Goal: Use online tool/utility: Utilize a website feature to perform a specific function

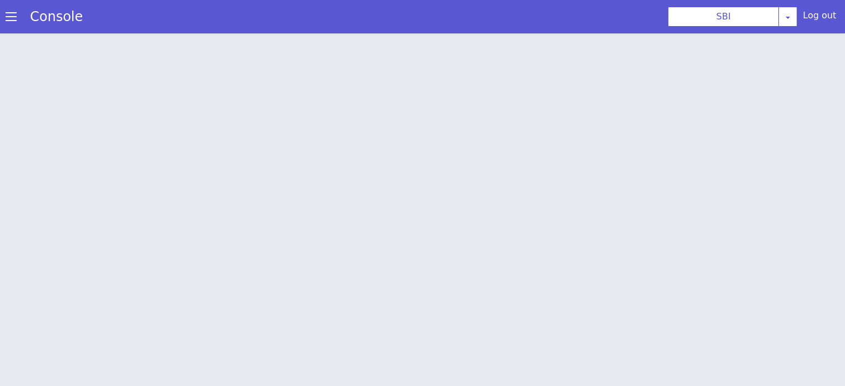
click at [8, 17] on span at bounding box center [11, 16] width 11 height 11
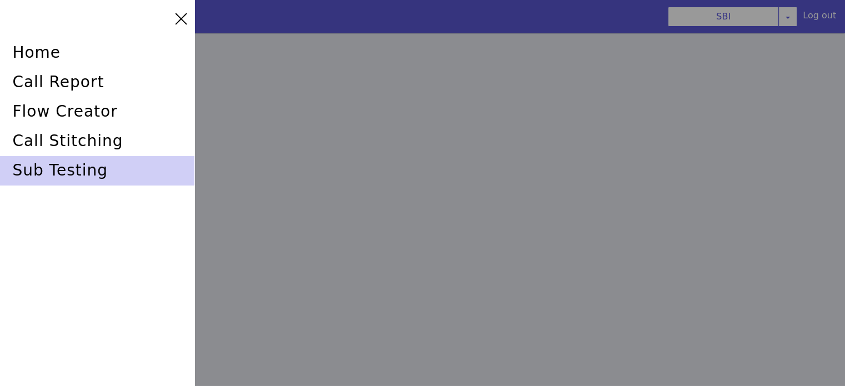
click at [89, 167] on div "sub testing" at bounding box center [97, 170] width 194 height 29
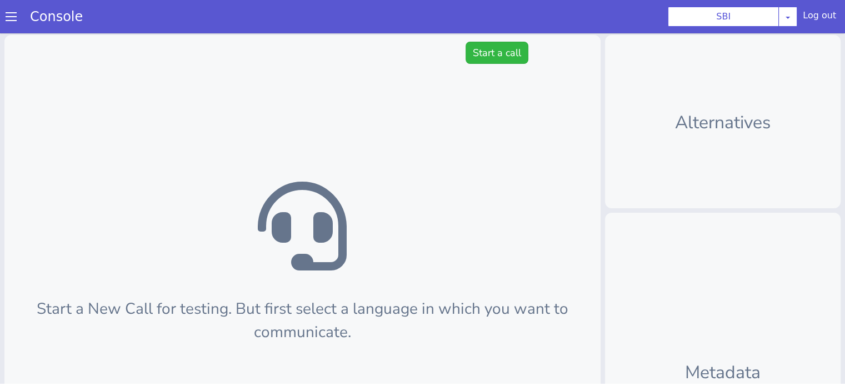
click at [465, 39] on div "Start a New Call for testing. But first select a language in which you want to …" at bounding box center [302, 299] width 596 height 529
click at [466, 48] on button "Start a call" at bounding box center [496, 53] width 63 height 22
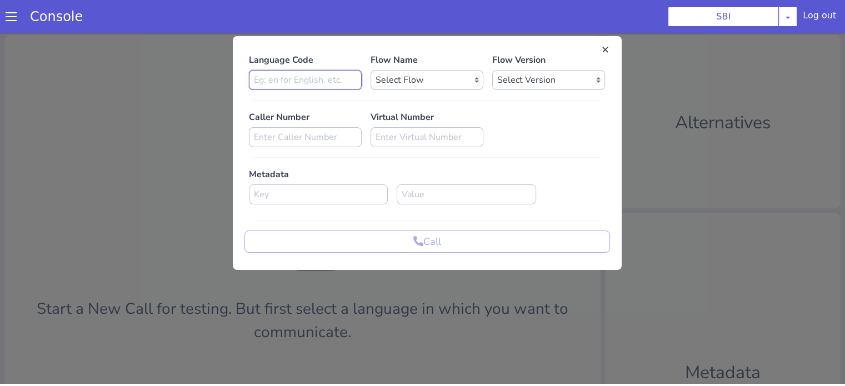
click at [317, 78] on input at bounding box center [305, 80] width 113 height 20
type input "en"
click at [412, 83] on select "Select Flow pre due SBI B0 SBI FARMER BOT English 2024 SBI INBOUND CALL STEERIN…" at bounding box center [426, 80] width 113 height 20
select select "3536d211-3c77-413a-9464-cbbfa57b0f64"
click at [370, 70] on select "Select Flow pre due SBI B0 SBI FARMER BOT English 2024 SBI INBOUND CALL STEERIN…" at bounding box center [426, 80] width 113 height 20
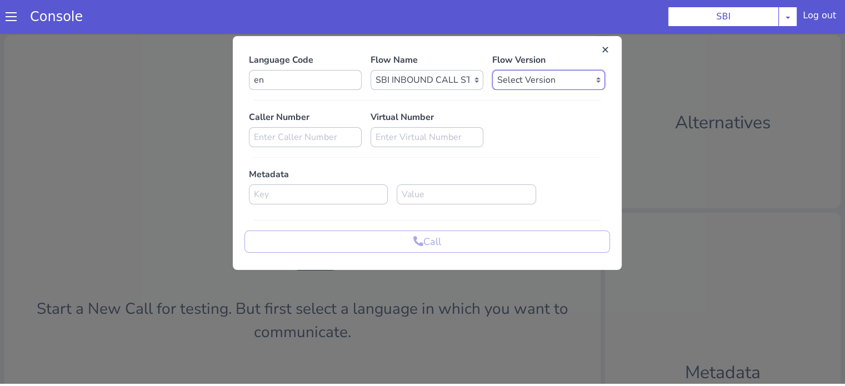
drag, startPoint x: 533, startPoint y: 74, endPoint x: 533, endPoint y: 88, distance: 13.3
click at [533, 74] on select "Select Version 0.1.4 0.1.3 0.1.2 0.1.1 0.1.0 0.0.170 0.0.169 0.0.168 0.0.167 0.…" at bounding box center [548, 80] width 113 height 20
select select "0.1.4"
click at [492, 70] on select "Select Version 0.1.4 0.1.3 0.1.2 0.1.1 0.1.0 0.0.170 0.0.169 0.0.168 0.0.167 0.…" at bounding box center [548, 80] width 113 height 20
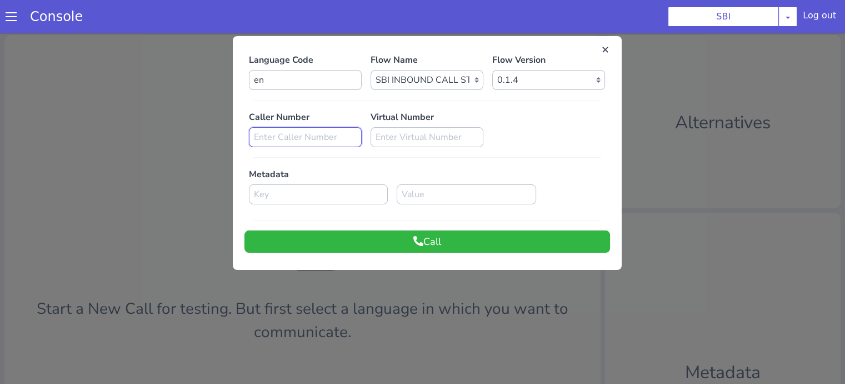
click at [314, 134] on input at bounding box center [305, 137] width 113 height 20
paste input "8588966013"
type input "8588966013"
click at [417, 242] on icon at bounding box center [418, 241] width 10 height 10
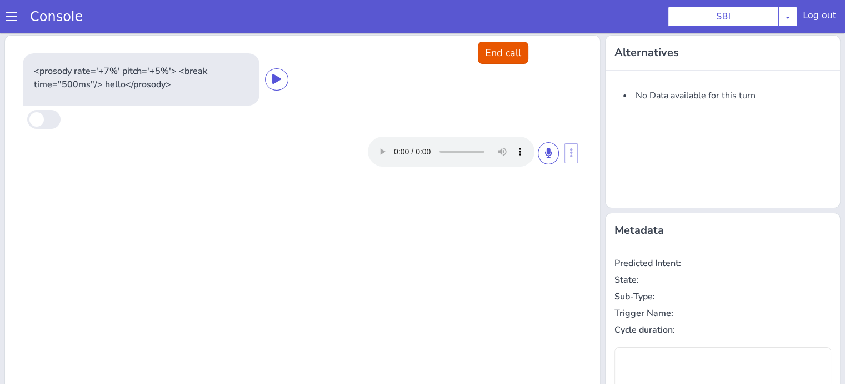
click at [531, 149] on div at bounding box center [463, 152] width 191 height 30
click at [545, 154] on icon at bounding box center [548, 153] width 7 height 10
drag, startPoint x: 544, startPoint y: 156, endPoint x: 538, endPoint y: 166, distance: 11.2
click at [545, 156] on icon at bounding box center [548, 153] width 7 height 10
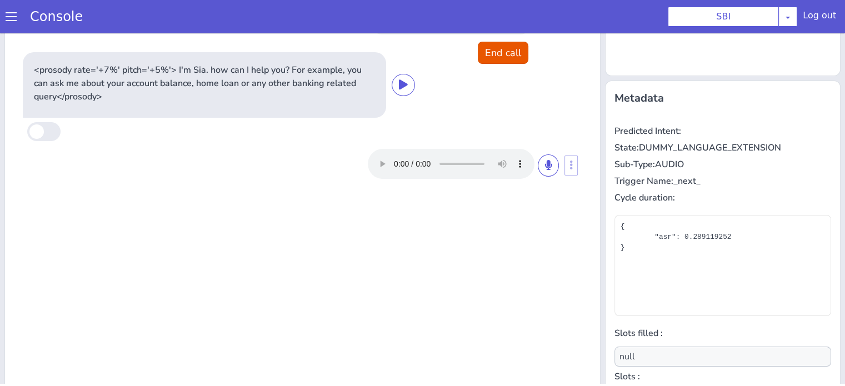
scroll to position [180, 0]
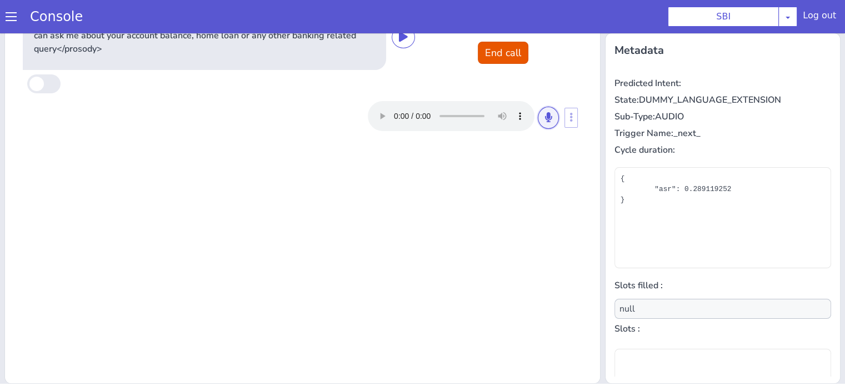
click at [545, 119] on icon at bounding box center [548, 117] width 7 height 10
click at [546, 119] on button at bounding box center [548, 118] width 21 height 22
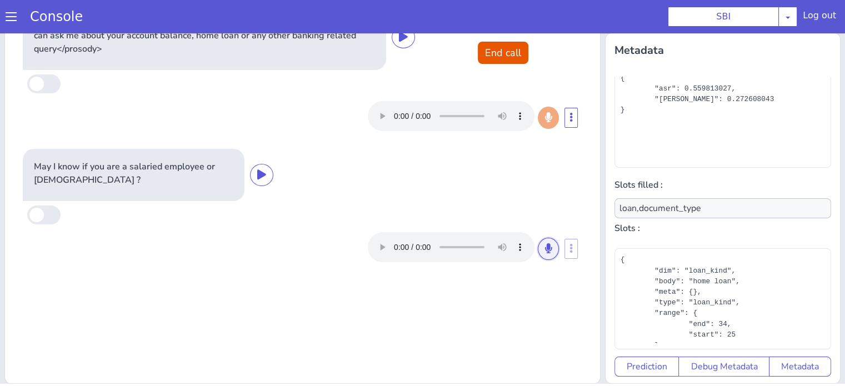
click at [551, 249] on button at bounding box center [548, 249] width 21 height 22
click at [545, 250] on icon at bounding box center [548, 248] width 7 height 10
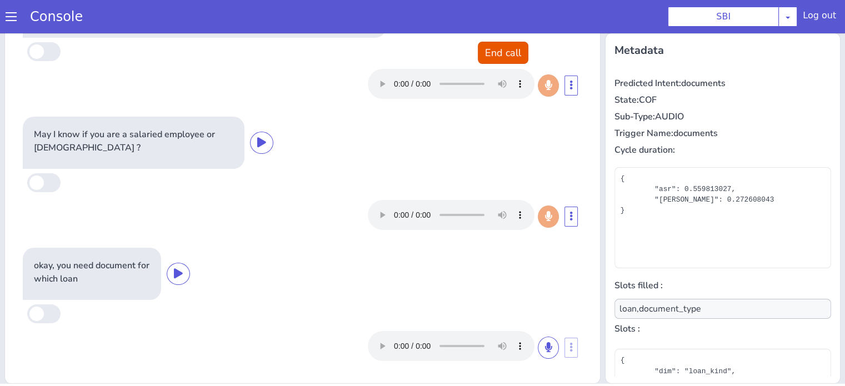
scroll to position [32, 0]
type input "null"
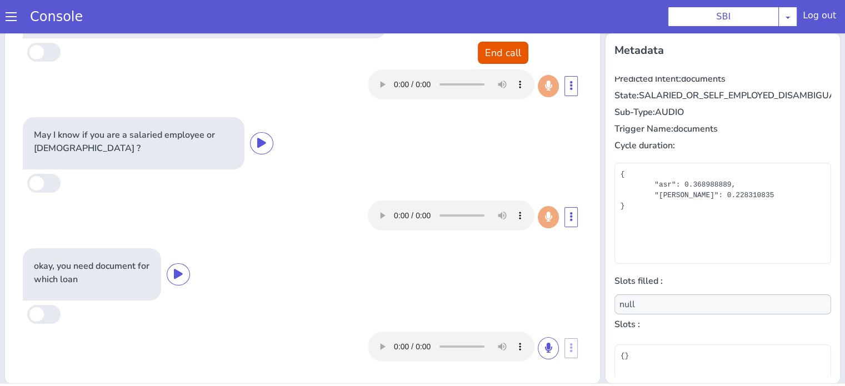
scroll to position [0, 0]
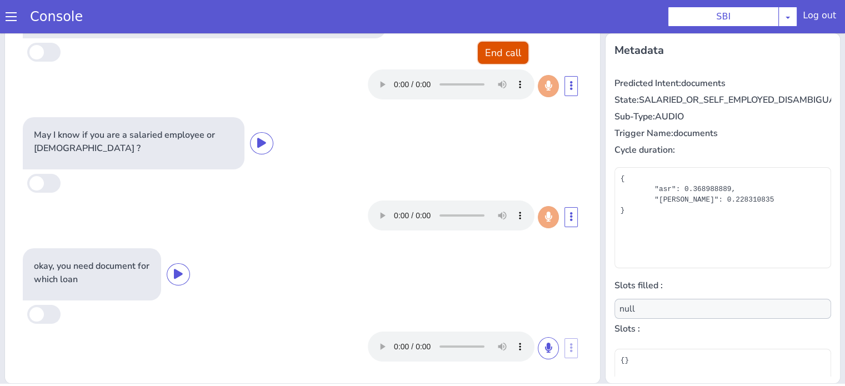
click at [491, 52] on button "End call" at bounding box center [503, 53] width 51 height 22
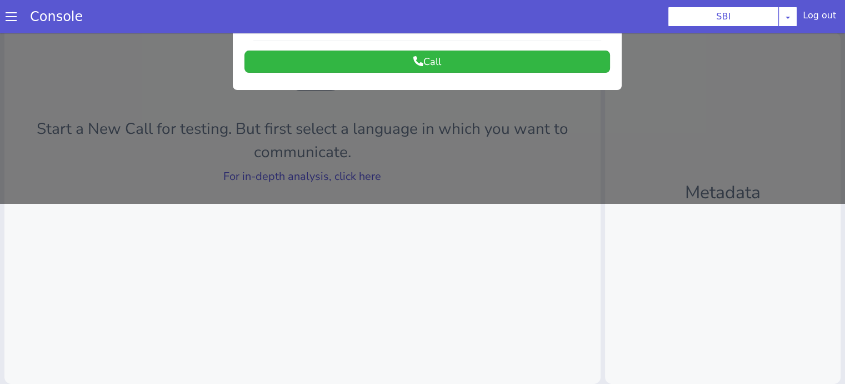
click at [317, 175] on div at bounding box center [422, 27] width 845 height 353
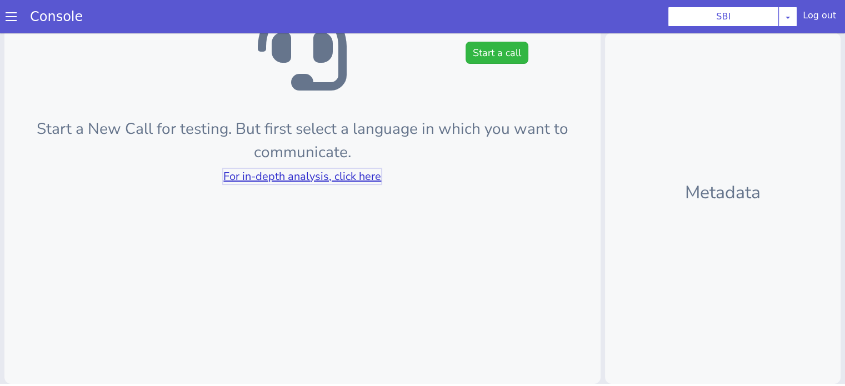
click at [320, 172] on link "For in-depth analysis, click here" at bounding box center [302, 176] width 158 height 15
click at [479, 53] on button "Start a call" at bounding box center [496, 53] width 63 height 22
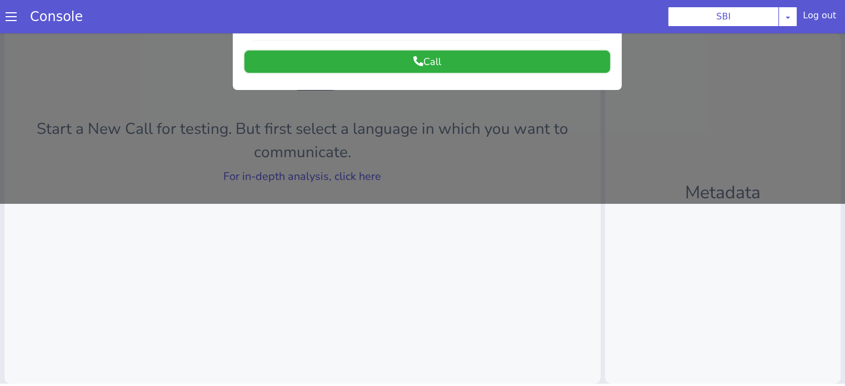
click at [408, 52] on button "Call" at bounding box center [426, 62] width 365 height 22
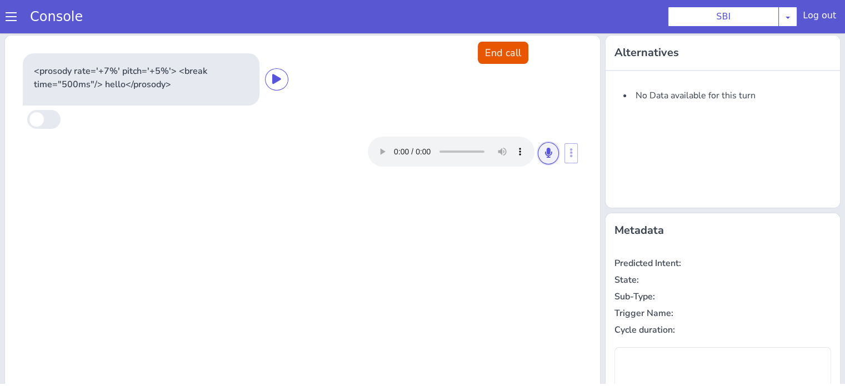
click at [545, 153] on icon at bounding box center [548, 153] width 7 height 10
click at [545, 152] on icon at bounding box center [548, 153] width 7 height 10
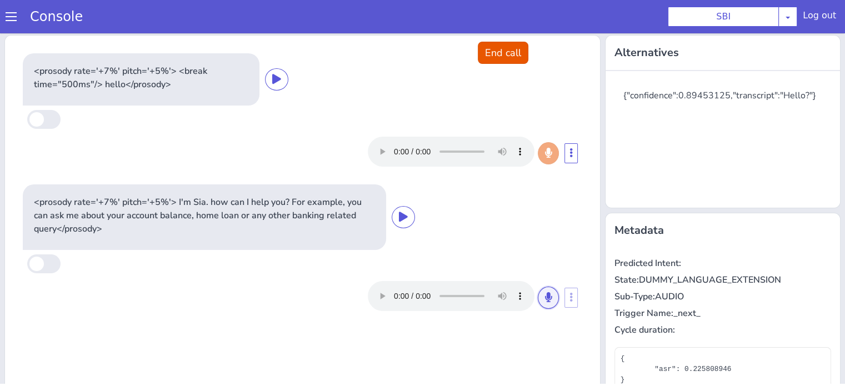
click at [545, 300] on icon at bounding box center [548, 297] width 7 height 10
click at [544, 288] on button at bounding box center [548, 298] width 21 height 22
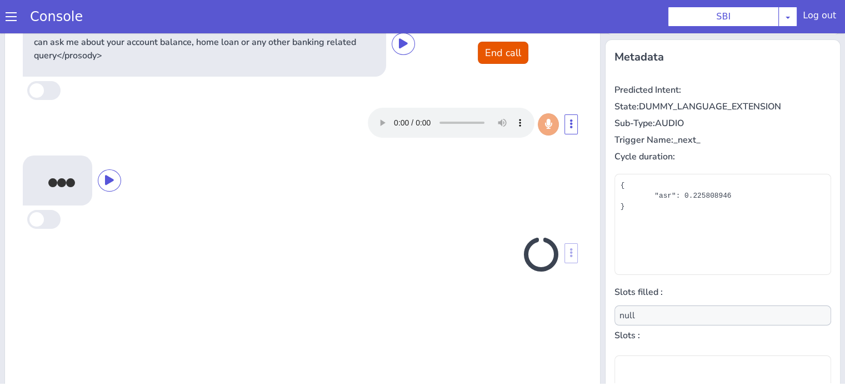
scroll to position [180, 0]
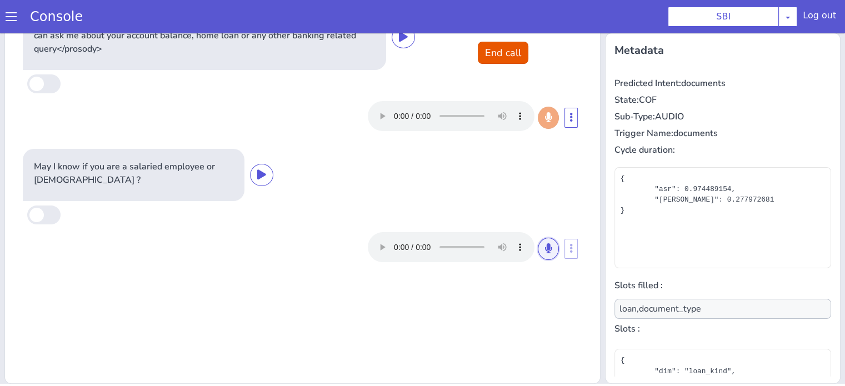
click at [551, 252] on button at bounding box center [548, 249] width 21 height 22
click at [545, 250] on icon at bounding box center [548, 248] width 7 height 10
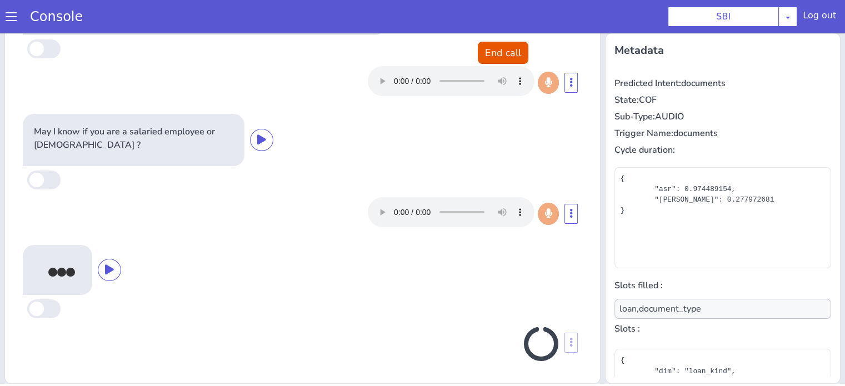
scroll to position [36, 0]
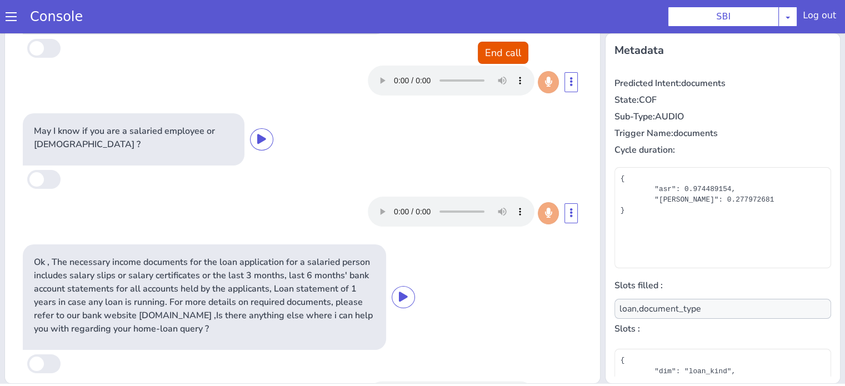
type input "null"
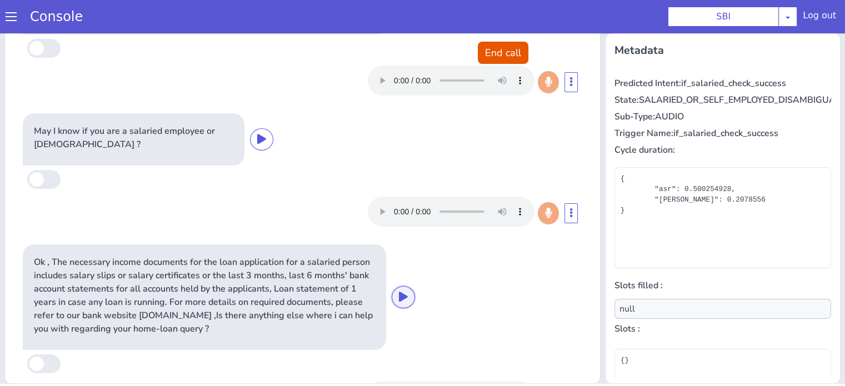
click at [399, 293] on icon at bounding box center [403, 297] width 9 height 10
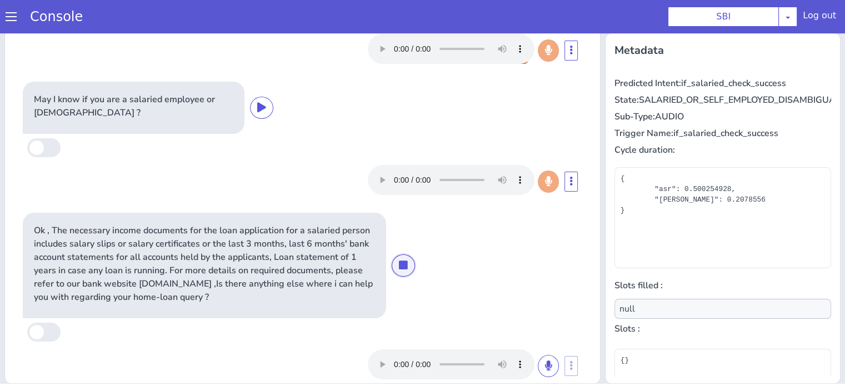
scroll to position [85, 0]
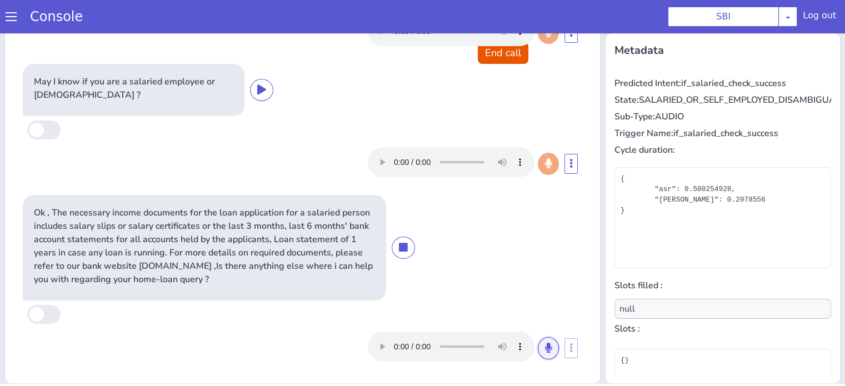
click at [545, 347] on icon at bounding box center [548, 348] width 7 height 10
click at [539, 352] on button at bounding box center [548, 348] width 21 height 22
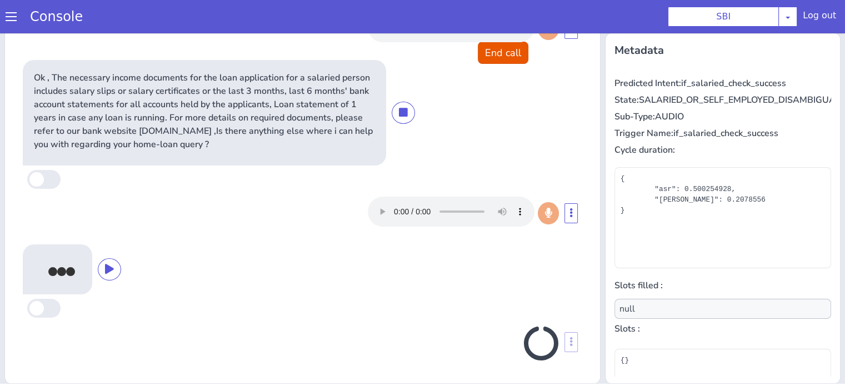
scroll to position [216, 0]
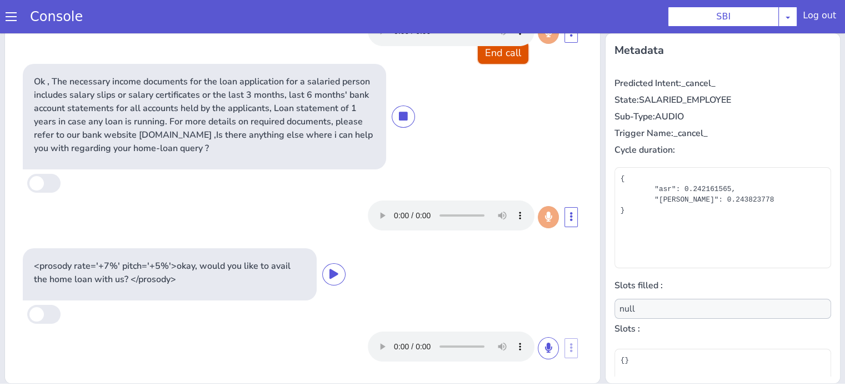
click at [483, 56] on button "End call" at bounding box center [503, 53] width 51 height 22
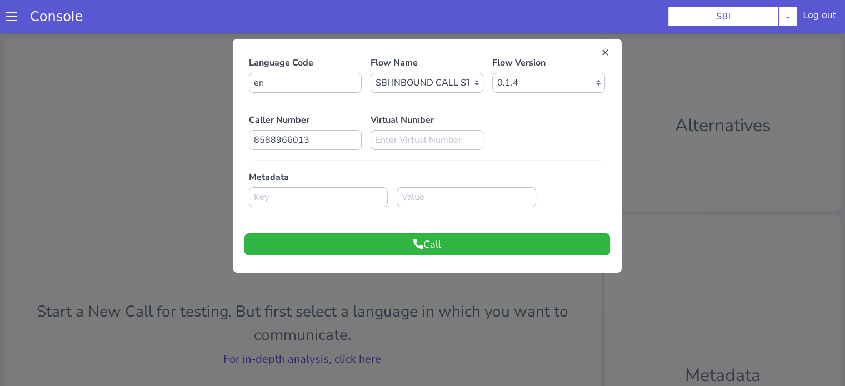
scroll to position [0, 0]
click at [465, 257] on div "Language Code en Flow Name Select Flow pre due SBI B0 SBI FARMER BOT English 20…" at bounding box center [427, 155] width 389 height 223
click at [464, 247] on button "Call" at bounding box center [426, 244] width 365 height 22
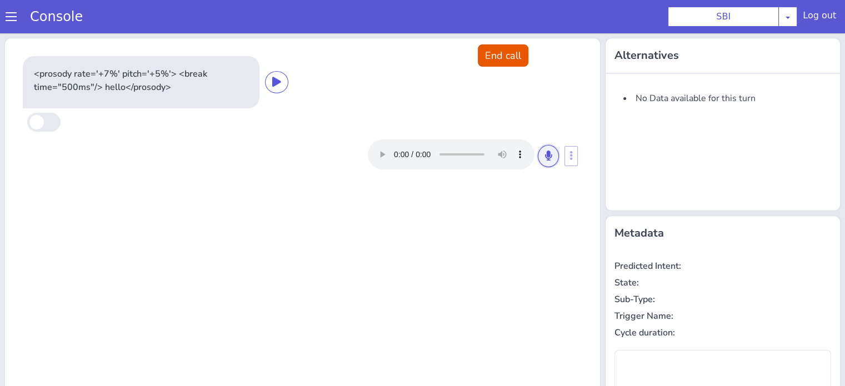
click at [539, 163] on button at bounding box center [548, 156] width 21 height 22
drag, startPoint x: 547, startPoint y: 156, endPoint x: 539, endPoint y: 168, distance: 14.8
click at [548, 156] on button at bounding box center [548, 156] width 21 height 22
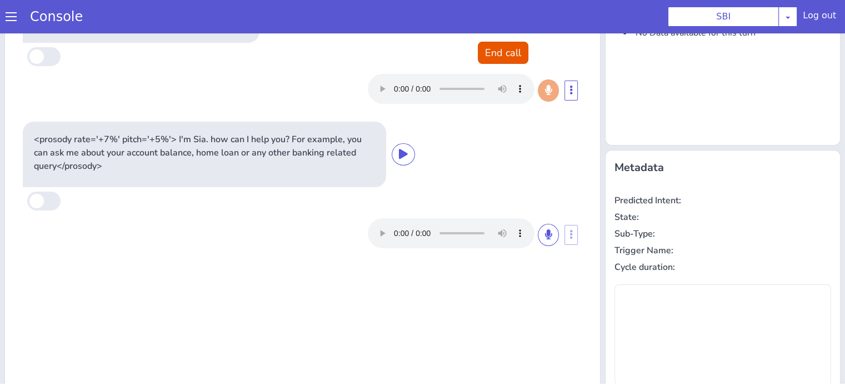
scroll to position [111, 0]
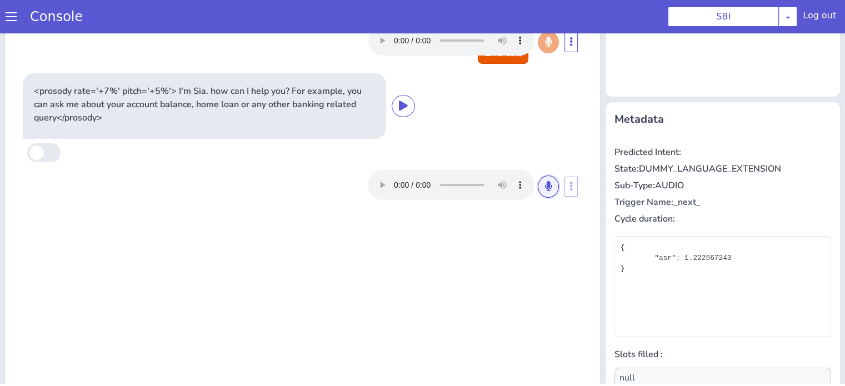
click at [545, 188] on icon at bounding box center [548, 186] width 7 height 10
click at [545, 183] on icon at bounding box center [548, 186] width 7 height 10
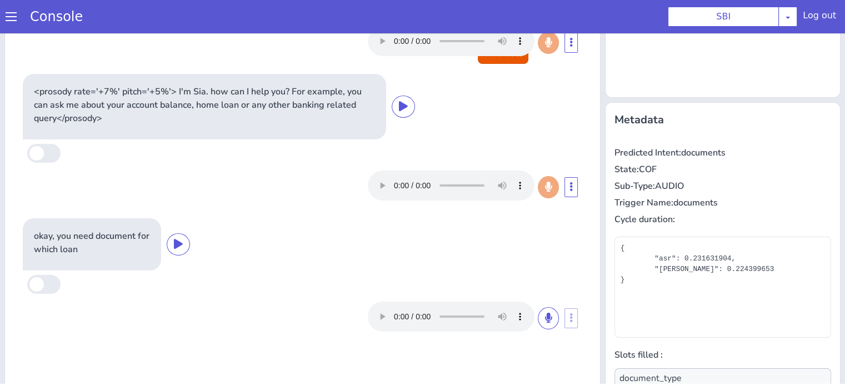
scroll to position [124, 0]
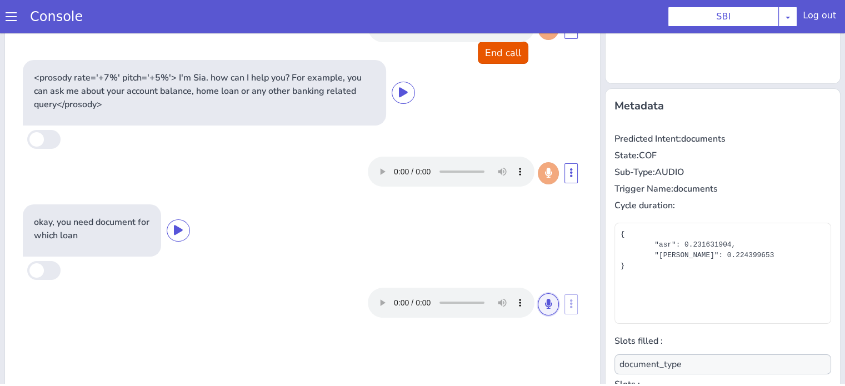
click at [545, 301] on icon at bounding box center [548, 304] width 7 height 10
click at [553, 307] on div at bounding box center [473, 303] width 210 height 30
click at [545, 305] on icon at bounding box center [548, 304] width 7 height 10
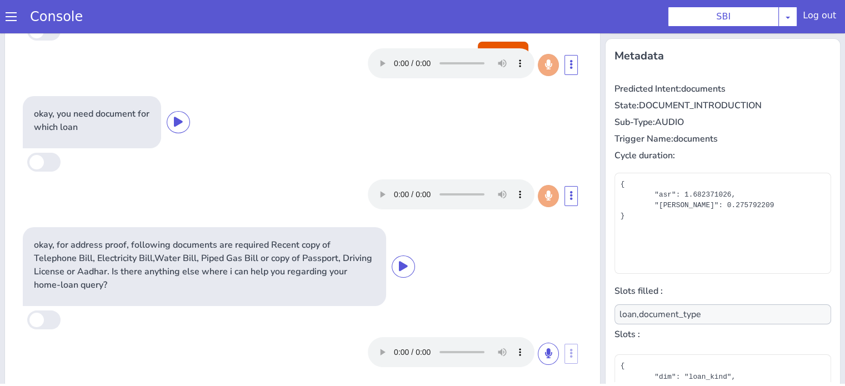
scroll to position [180, 0]
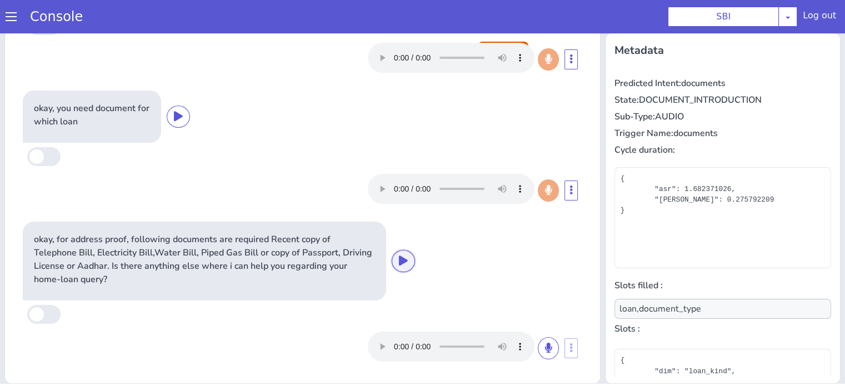
click at [399, 258] on icon at bounding box center [403, 260] width 9 height 10
click at [545, 348] on icon at bounding box center [548, 348] width 7 height 10
click at [545, 352] on icon at bounding box center [548, 348] width 7 height 10
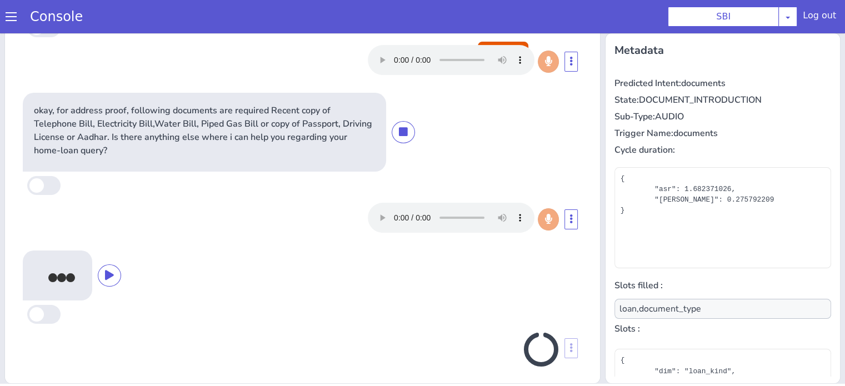
scroll to position [193, 0]
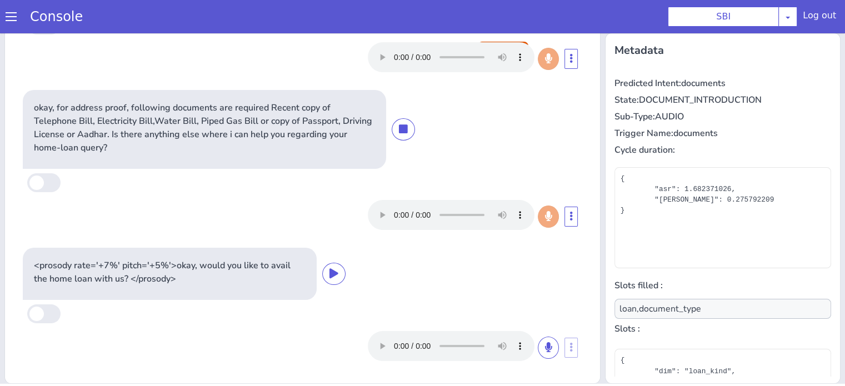
type input "null"
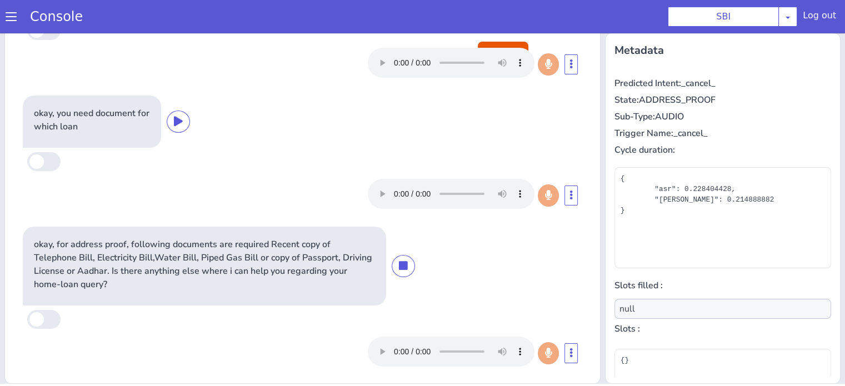
scroll to position [0, 0]
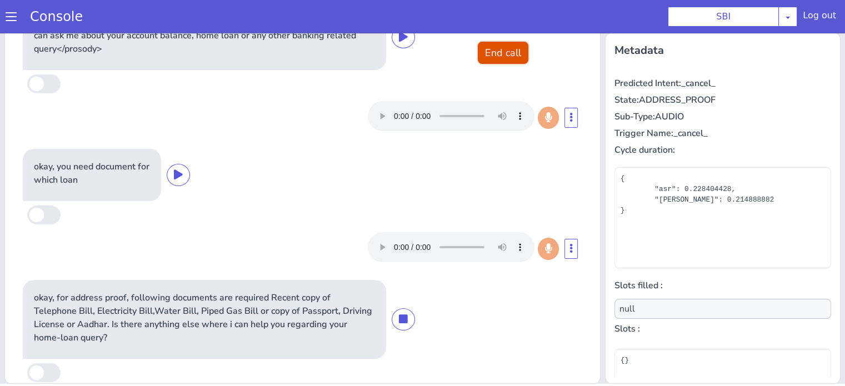
click at [504, 51] on button "End call" at bounding box center [503, 53] width 51 height 22
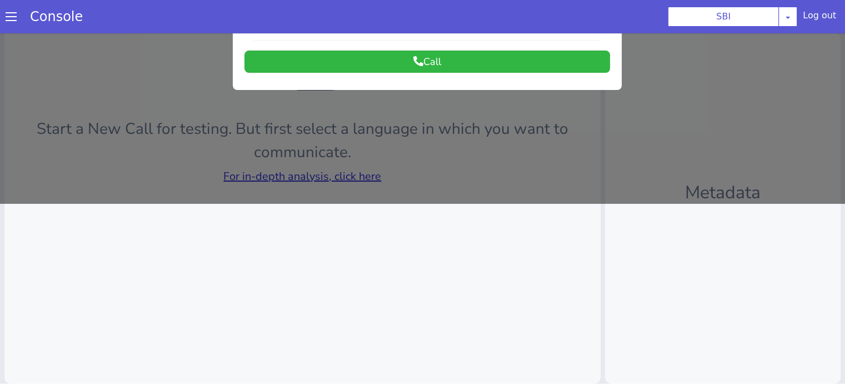
click at [352, 170] on div at bounding box center [422, 27] width 845 height 353
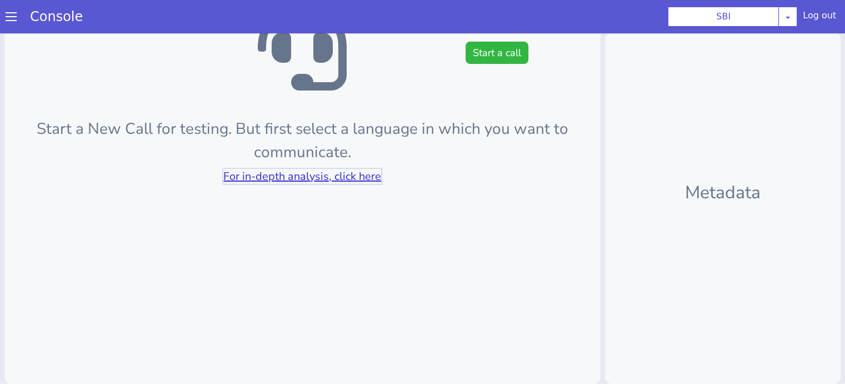
click at [352, 170] on link "For in-depth analysis, click here" at bounding box center [302, 176] width 158 height 15
click at [490, 41] on div "Start a call Start a New Call for testing. But first select a language in which…" at bounding box center [302, 119] width 596 height 529
drag, startPoint x: 488, startPoint y: 51, endPoint x: 483, endPoint y: 71, distance: 20.6
click at [488, 51] on button "Start a call" at bounding box center [496, 53] width 63 height 22
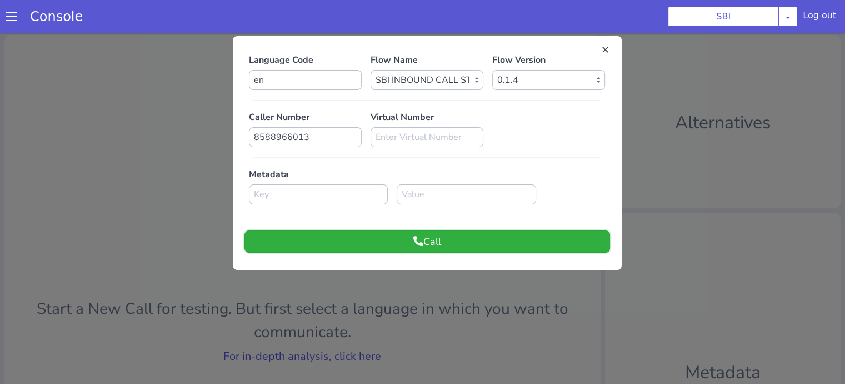
click at [479, 232] on button "Call" at bounding box center [426, 241] width 365 height 22
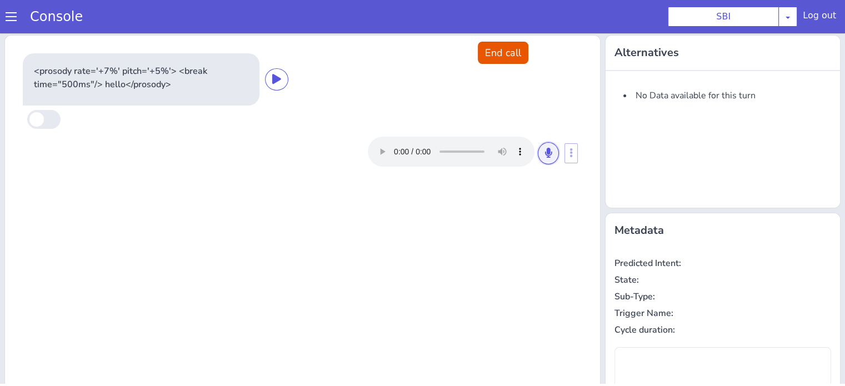
click at [547, 158] on button at bounding box center [548, 153] width 21 height 22
click at [544, 157] on button at bounding box center [548, 153] width 21 height 22
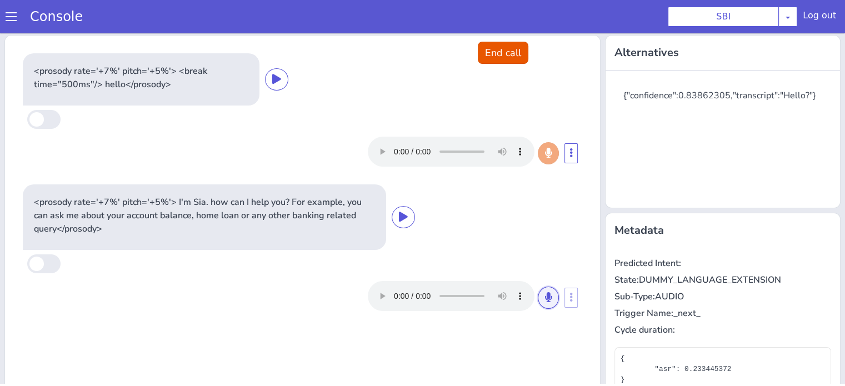
click at [543, 303] on button at bounding box center [548, 298] width 21 height 22
click at [538, 302] on button at bounding box center [548, 298] width 21 height 22
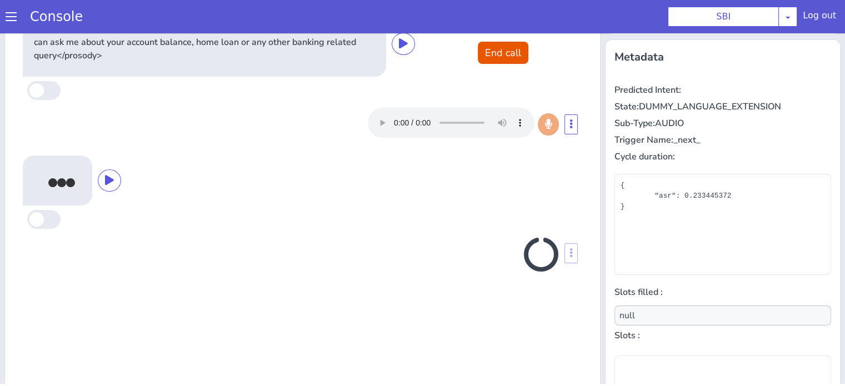
scroll to position [180, 0]
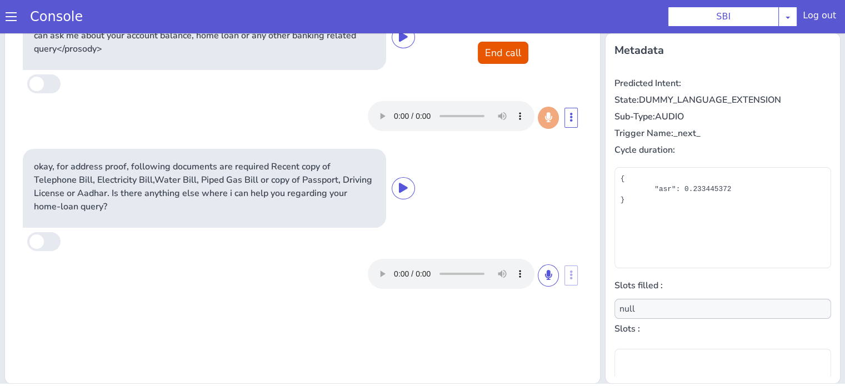
type input "loan,document_type"
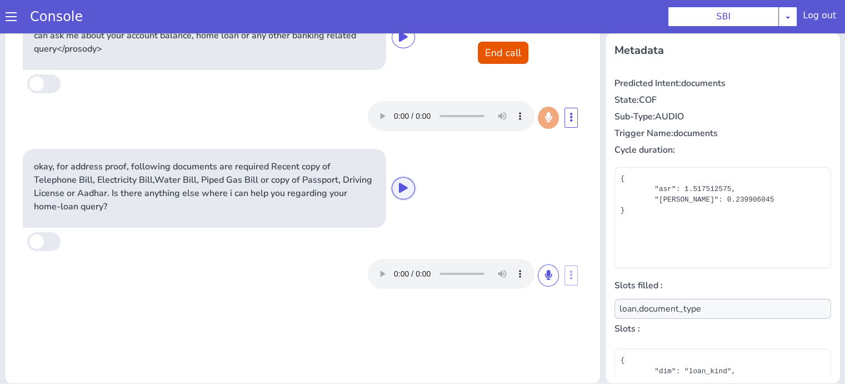
click at [403, 190] on icon at bounding box center [403, 188] width 9 height 10
click at [549, 275] on button at bounding box center [548, 275] width 21 height 22
click at [545, 274] on icon at bounding box center [548, 275] width 7 height 10
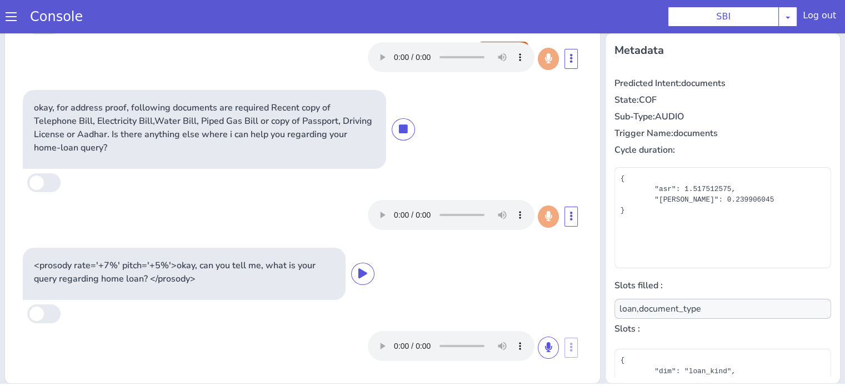
scroll to position [58, 0]
type input "null"
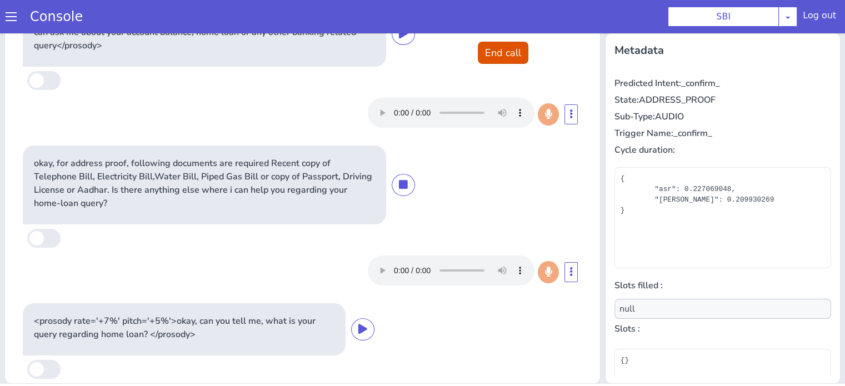
scroll to position [0, 0]
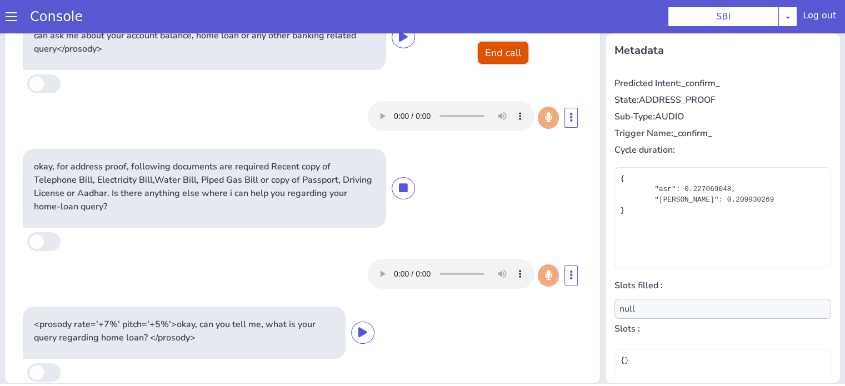
click at [495, 43] on button "End call" at bounding box center [503, 53] width 51 height 22
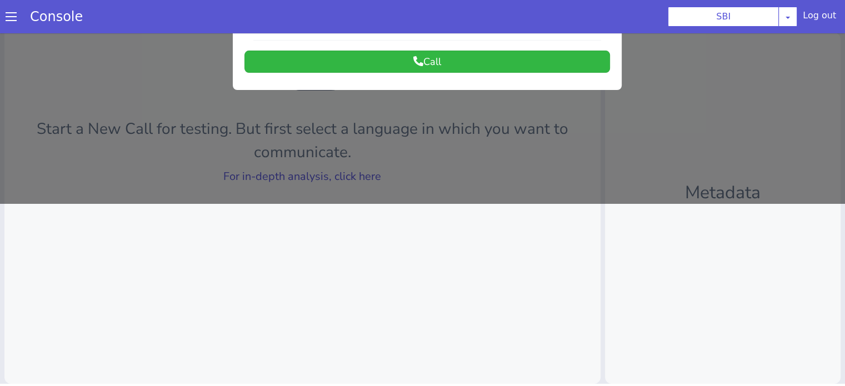
click at [335, 166] on div at bounding box center [422, 27] width 845 height 353
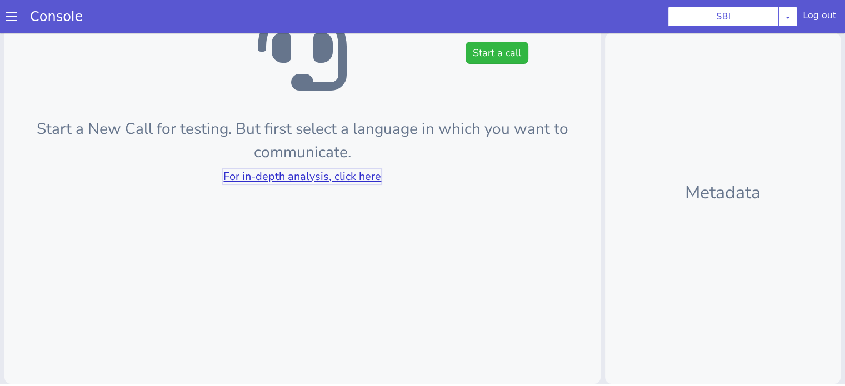
click at [334, 176] on link "For in-depth analysis, click here" at bounding box center [302, 176] width 158 height 15
